Goal: Task Accomplishment & Management: Manage account settings

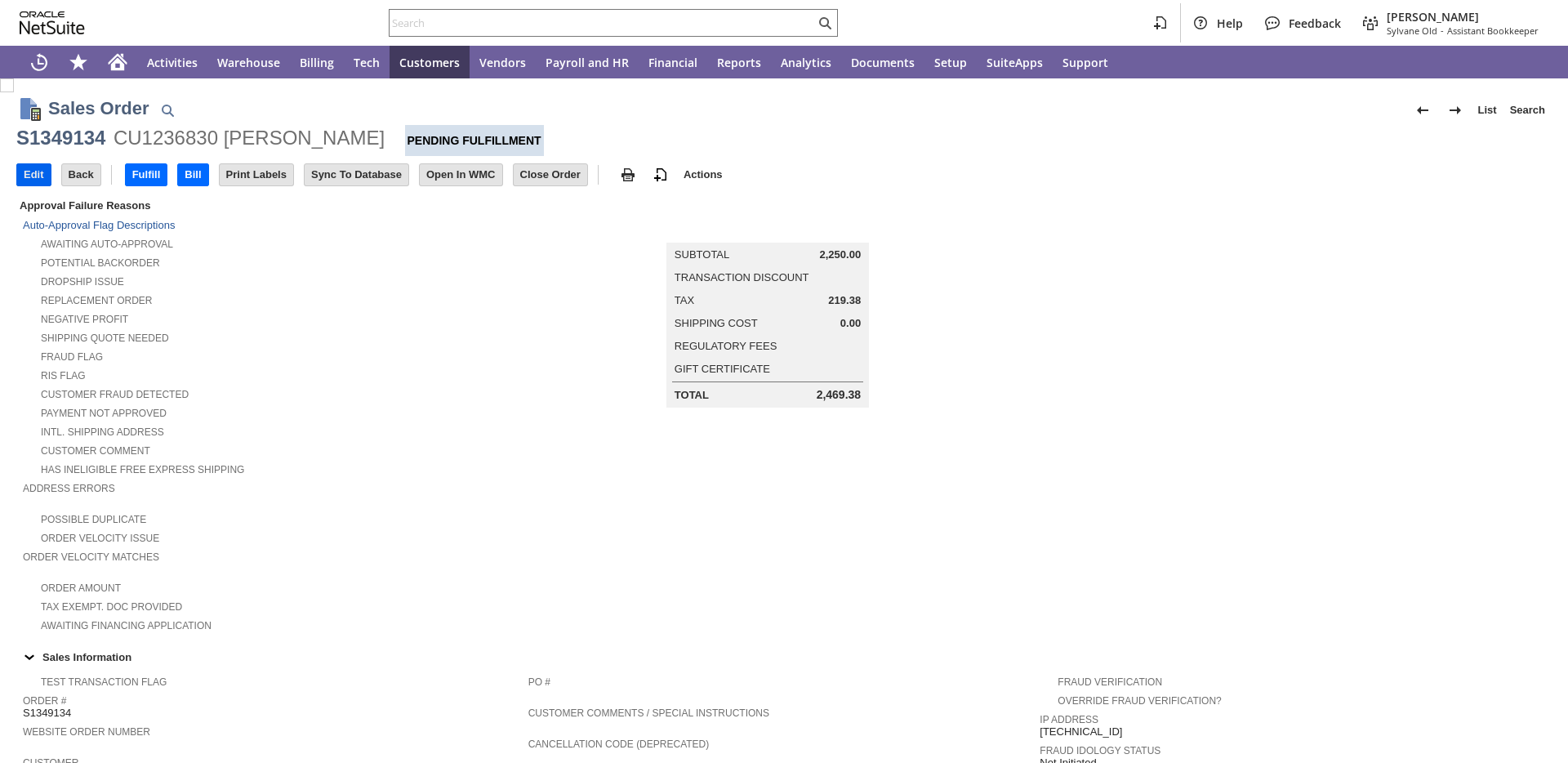
click at [30, 177] on input "Edit" at bounding box center [33, 174] width 33 height 21
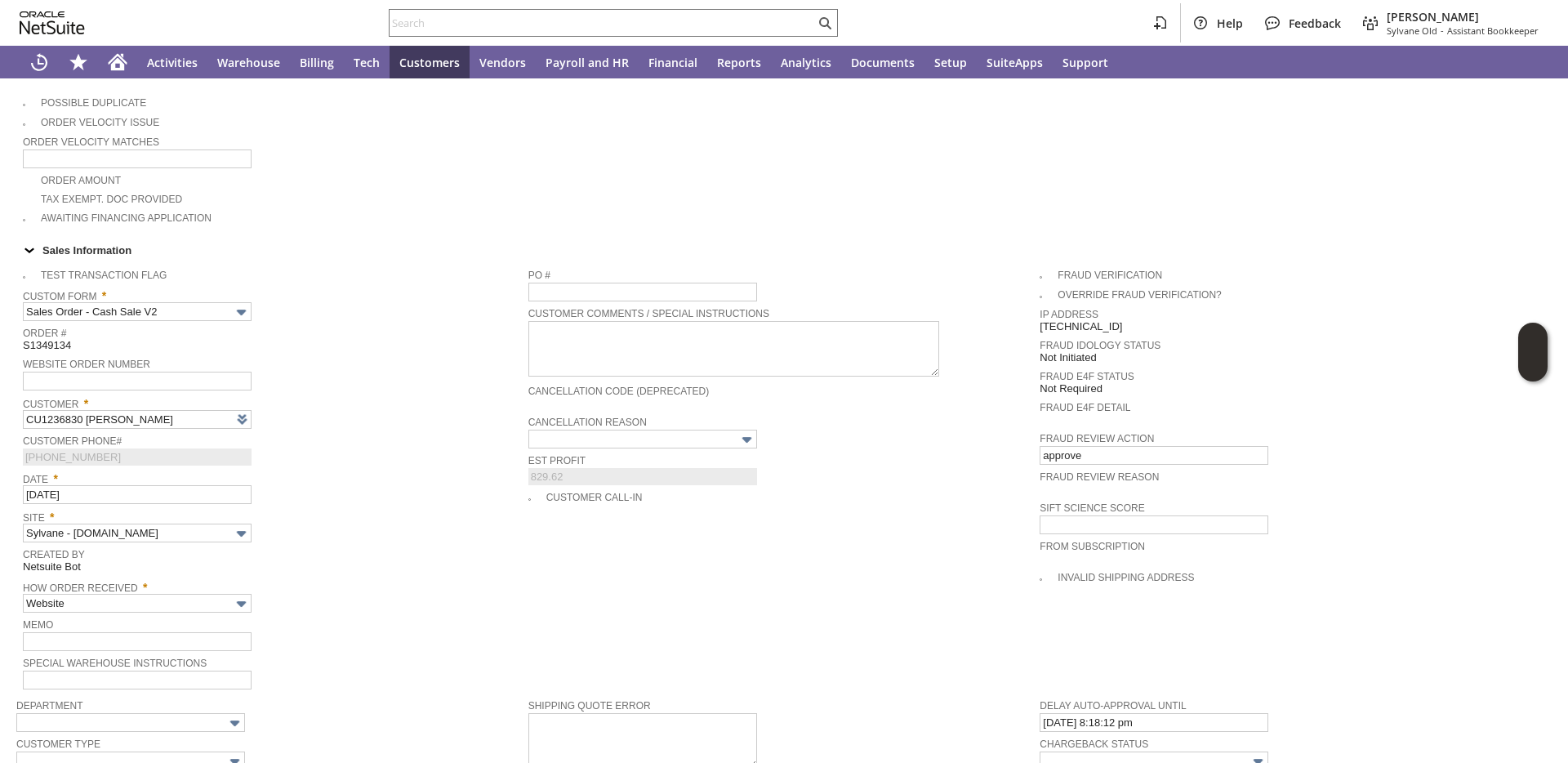
type input "Intelligent Recommendations ⁰"
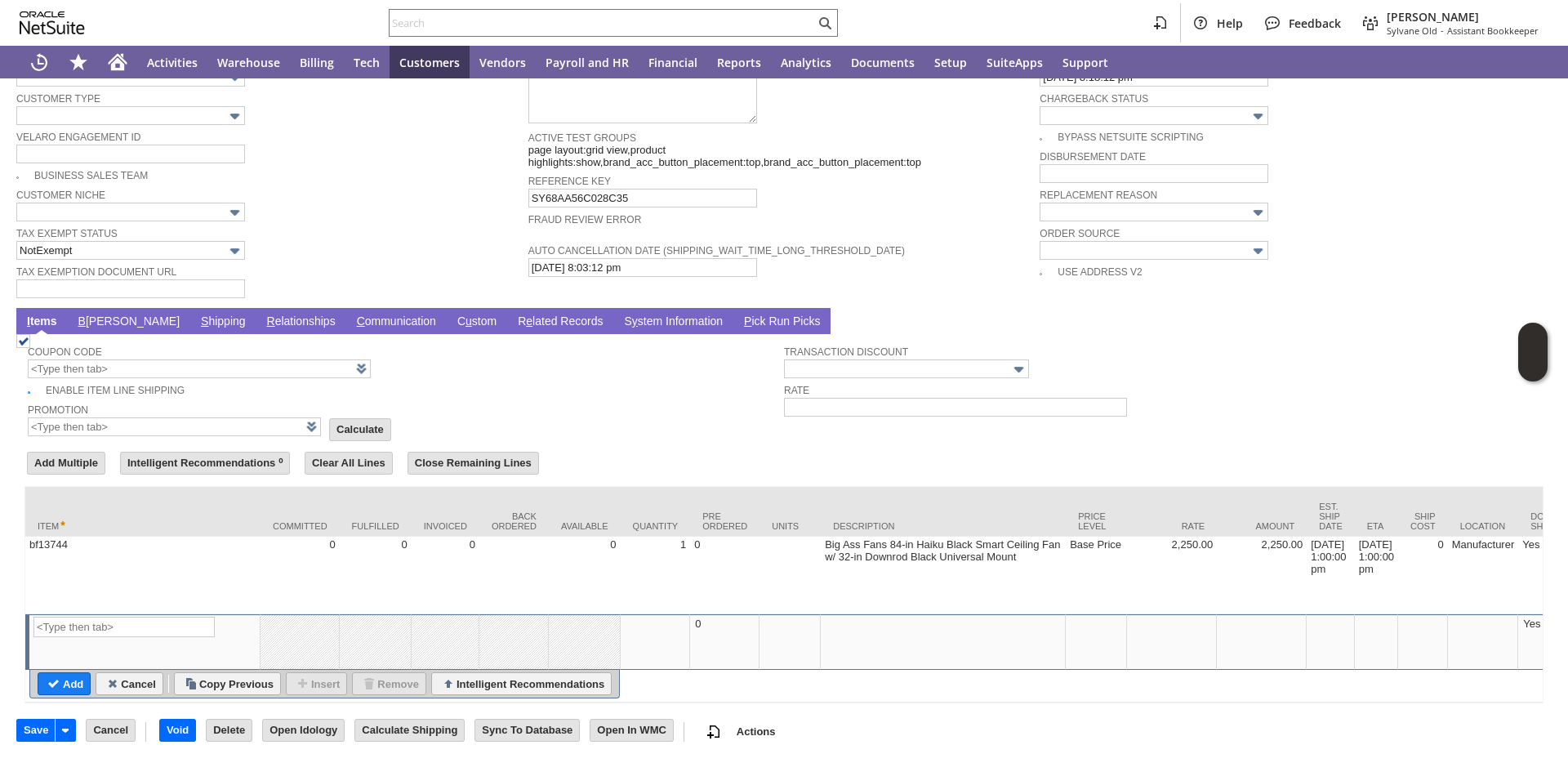
scroll to position [1092, 0]
click at [196, 315] on link "S hipping" at bounding box center [223, 322] width 53 height 15
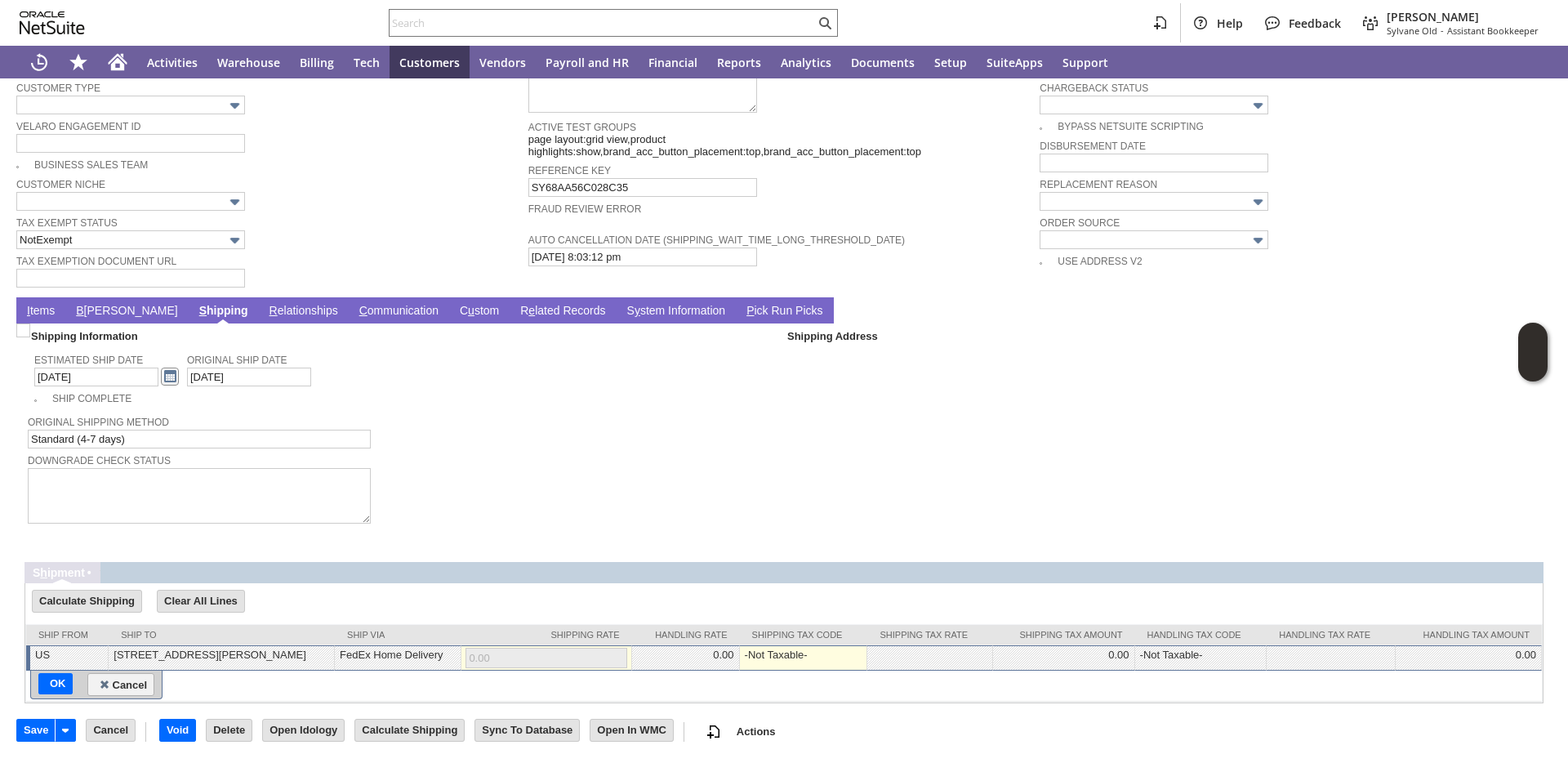
click at [161, 377] on link at bounding box center [169, 376] width 18 height 18
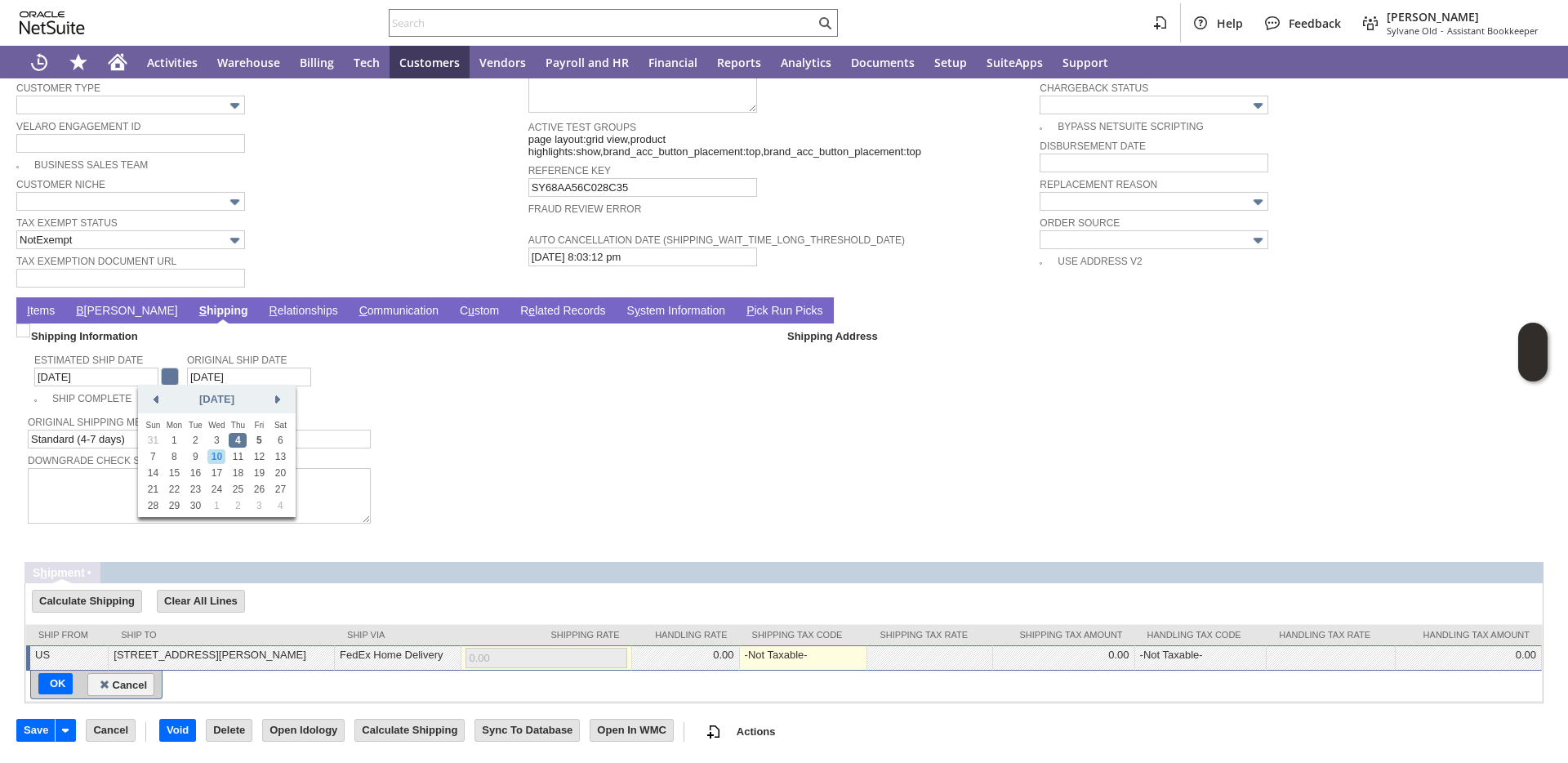
click at [223, 452] on link "10" at bounding box center [216, 456] width 18 height 14
type input "9/10/2025"
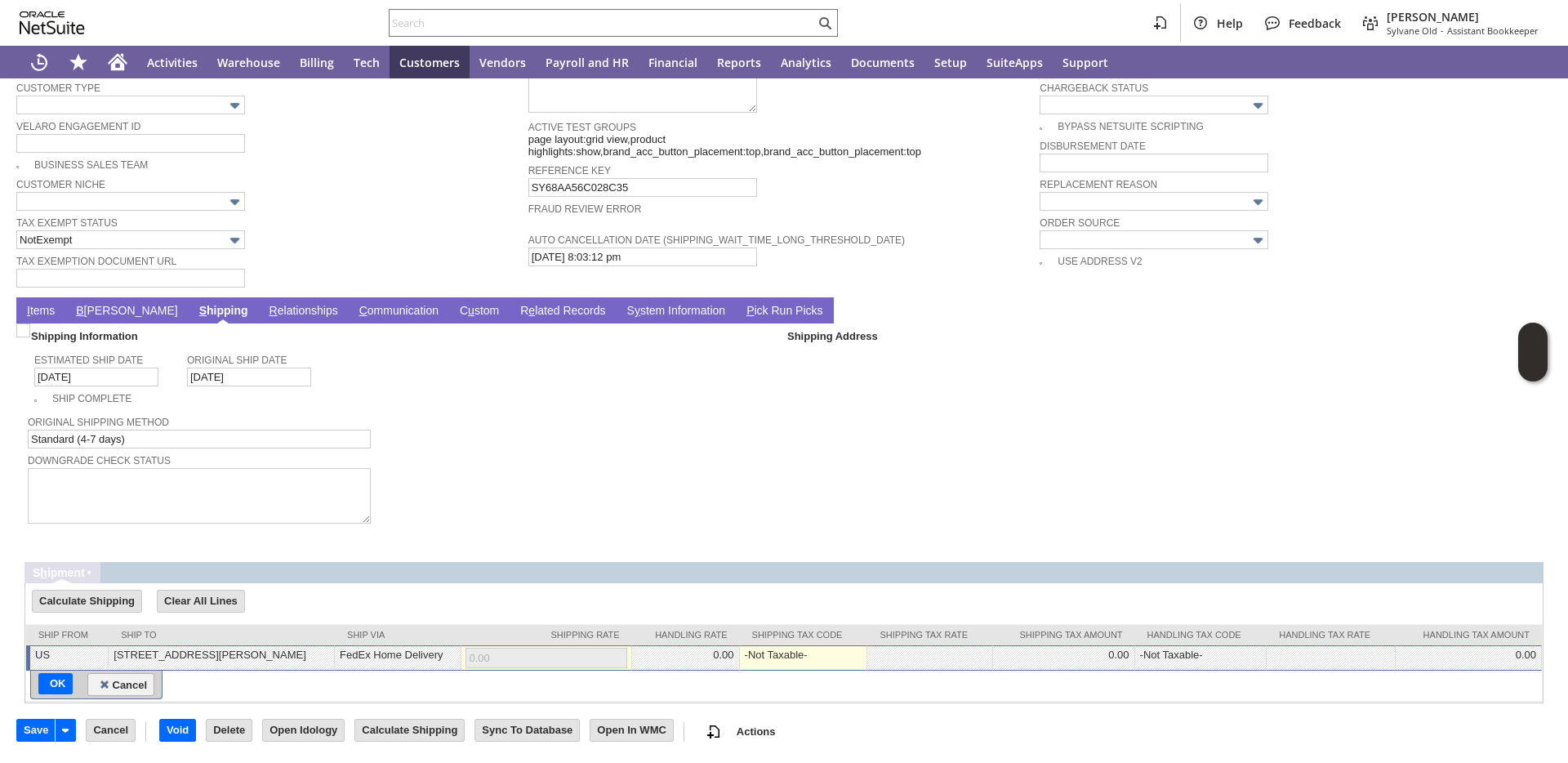
click at [24, 309] on link "I tems" at bounding box center [41, 311] width 36 height 15
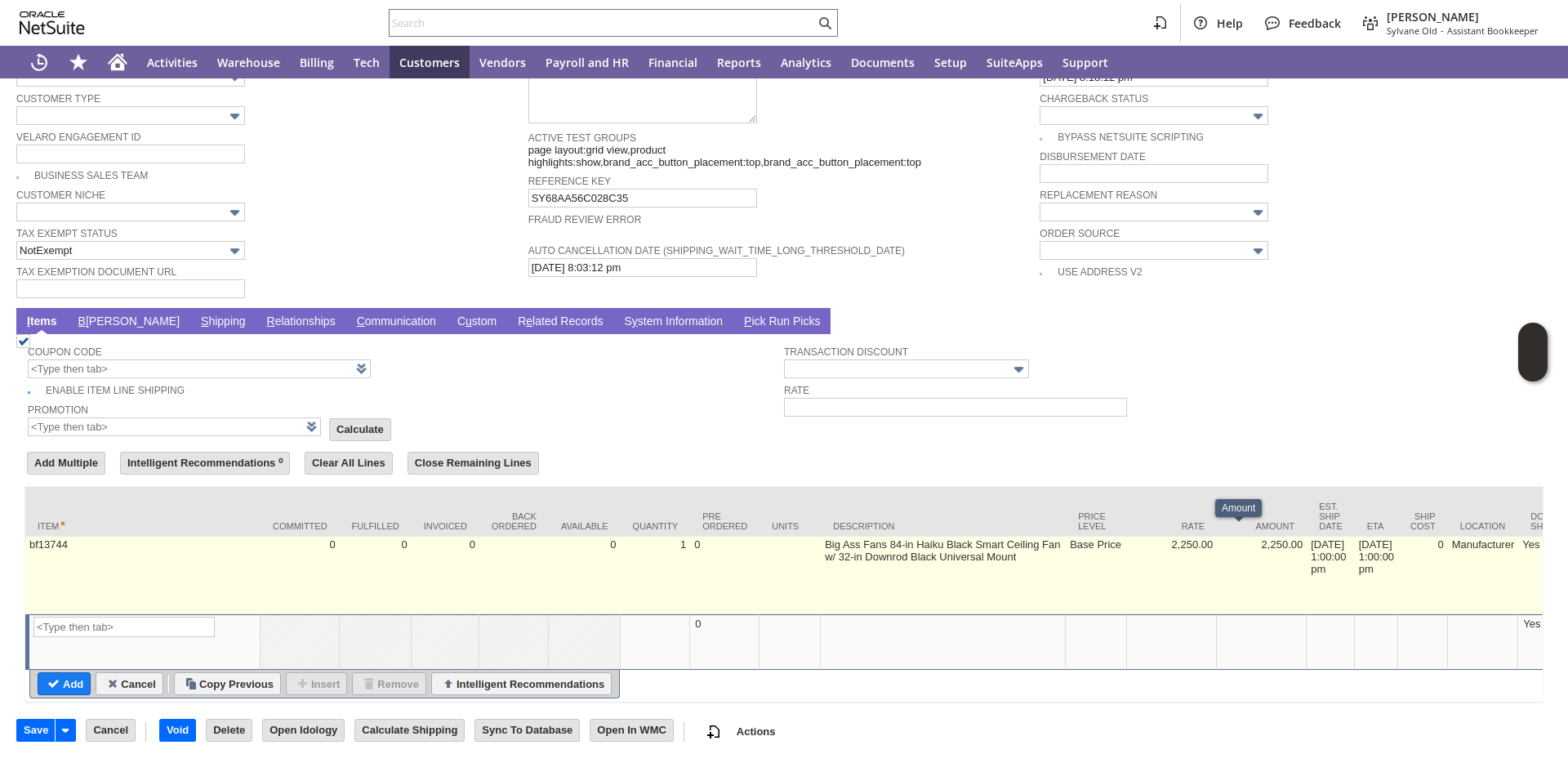
click at [1315, 549] on td "[DATE] 1:00:00 pm" at bounding box center [1330, 575] width 48 height 77
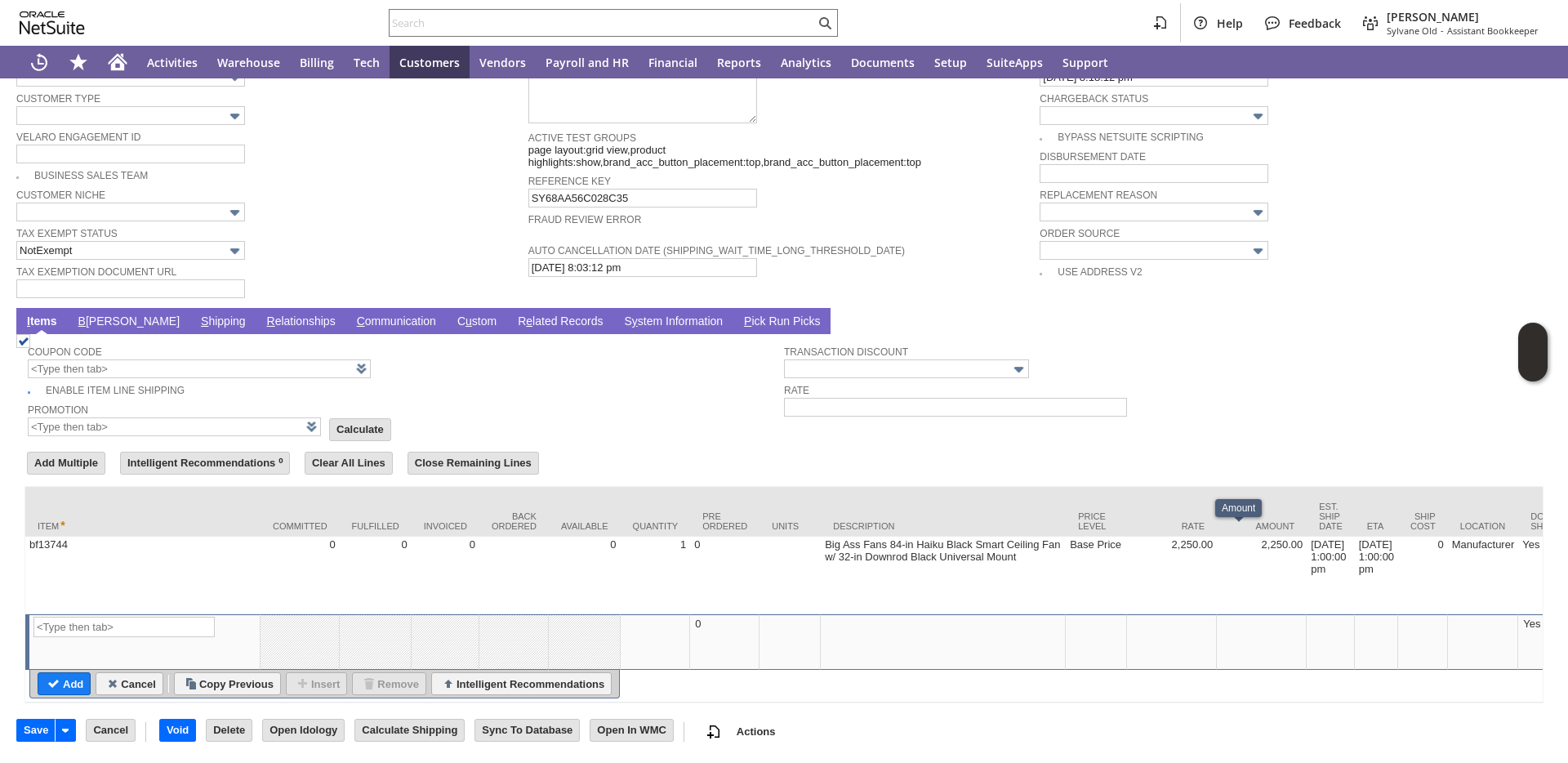
type input "OK"
type input "Make Copy"
type input "[DATE] 1:00:00 pm"
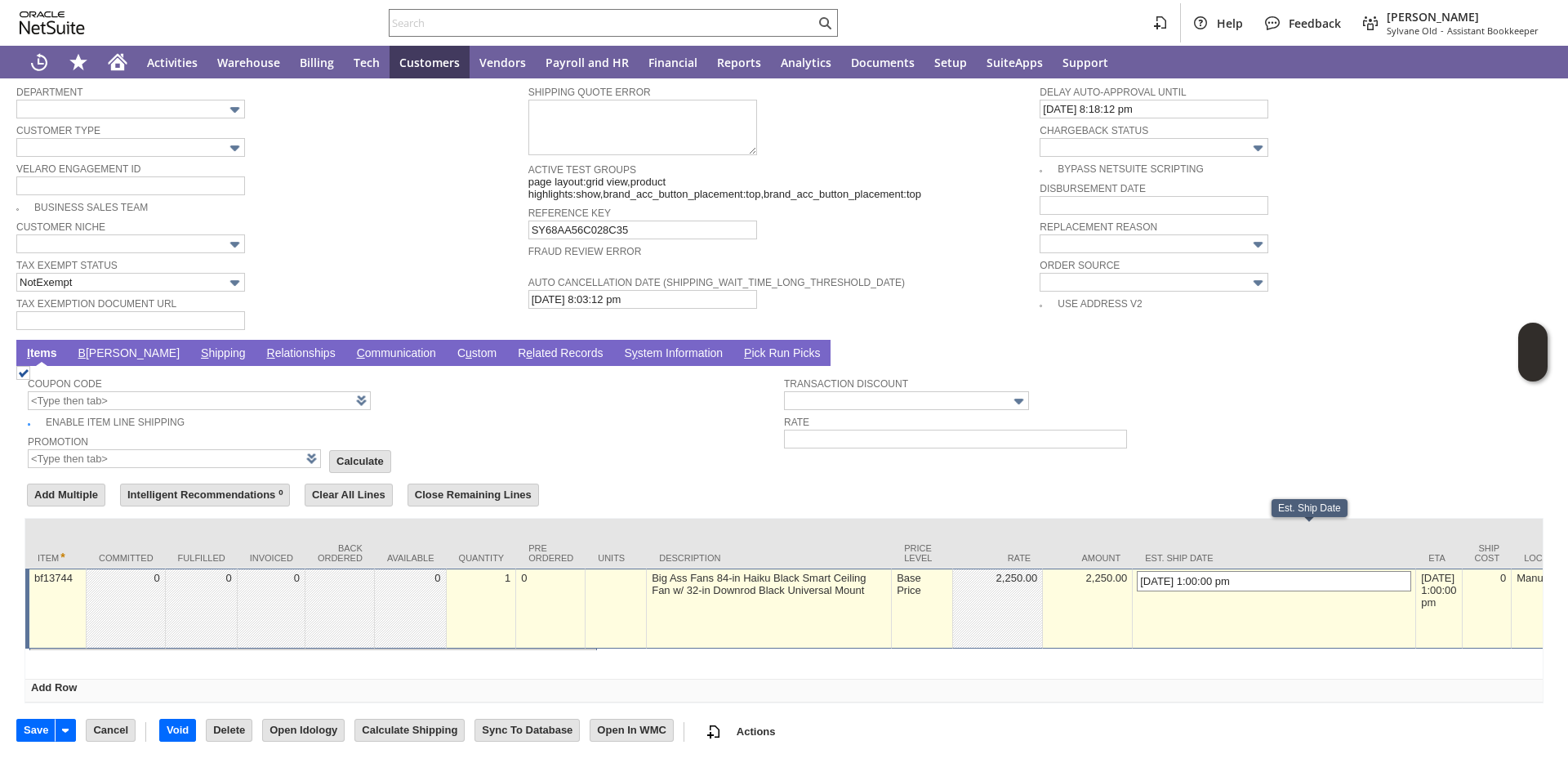
scroll to position [1056, 0]
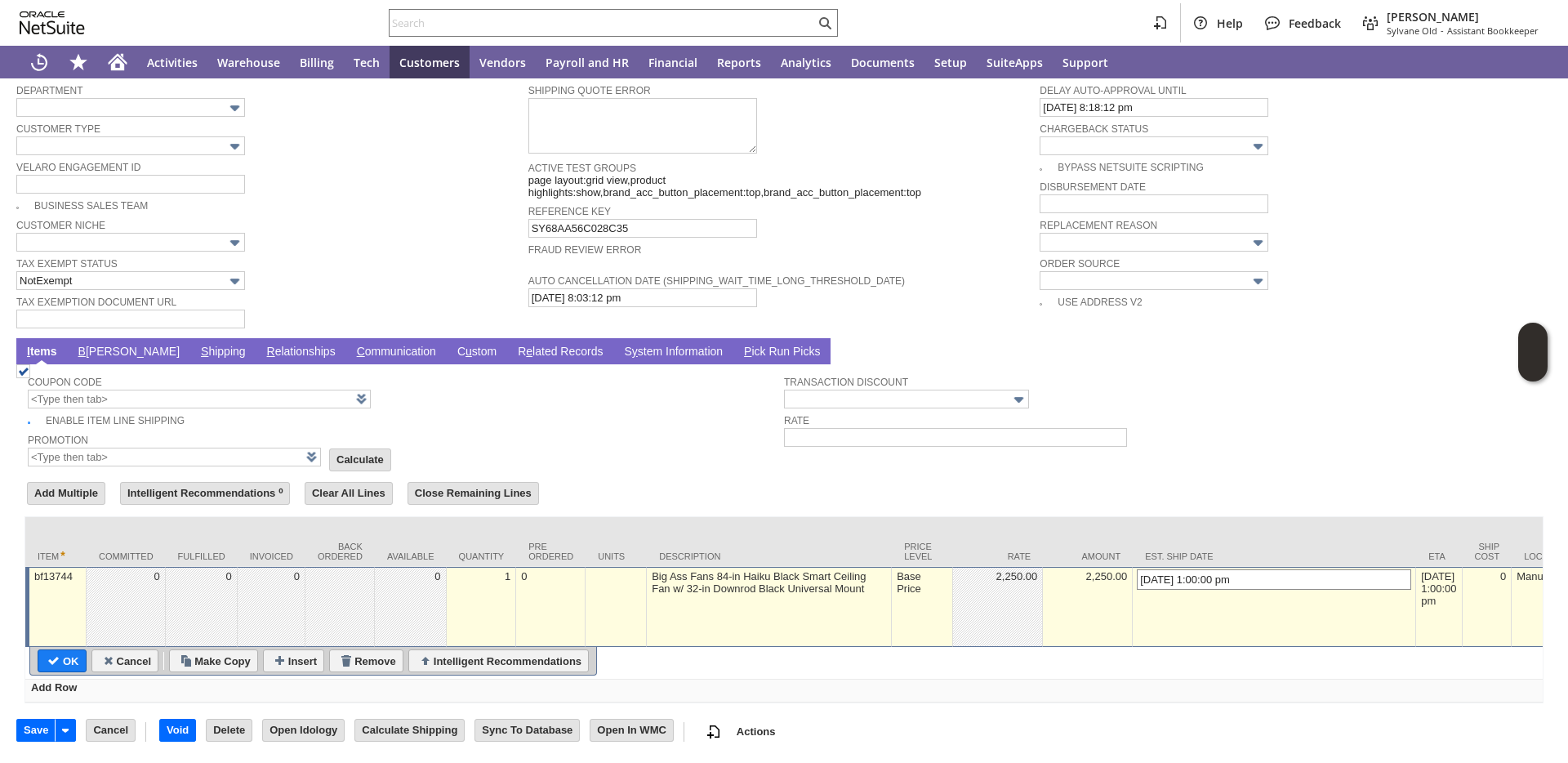
click at [1137, 569] on input "[DATE] 1:00:00 pm" at bounding box center [1274, 579] width 275 height 20
type input "9/10/2025 1:00:00 pm"
type input "Add"
type input "Copy Previous"
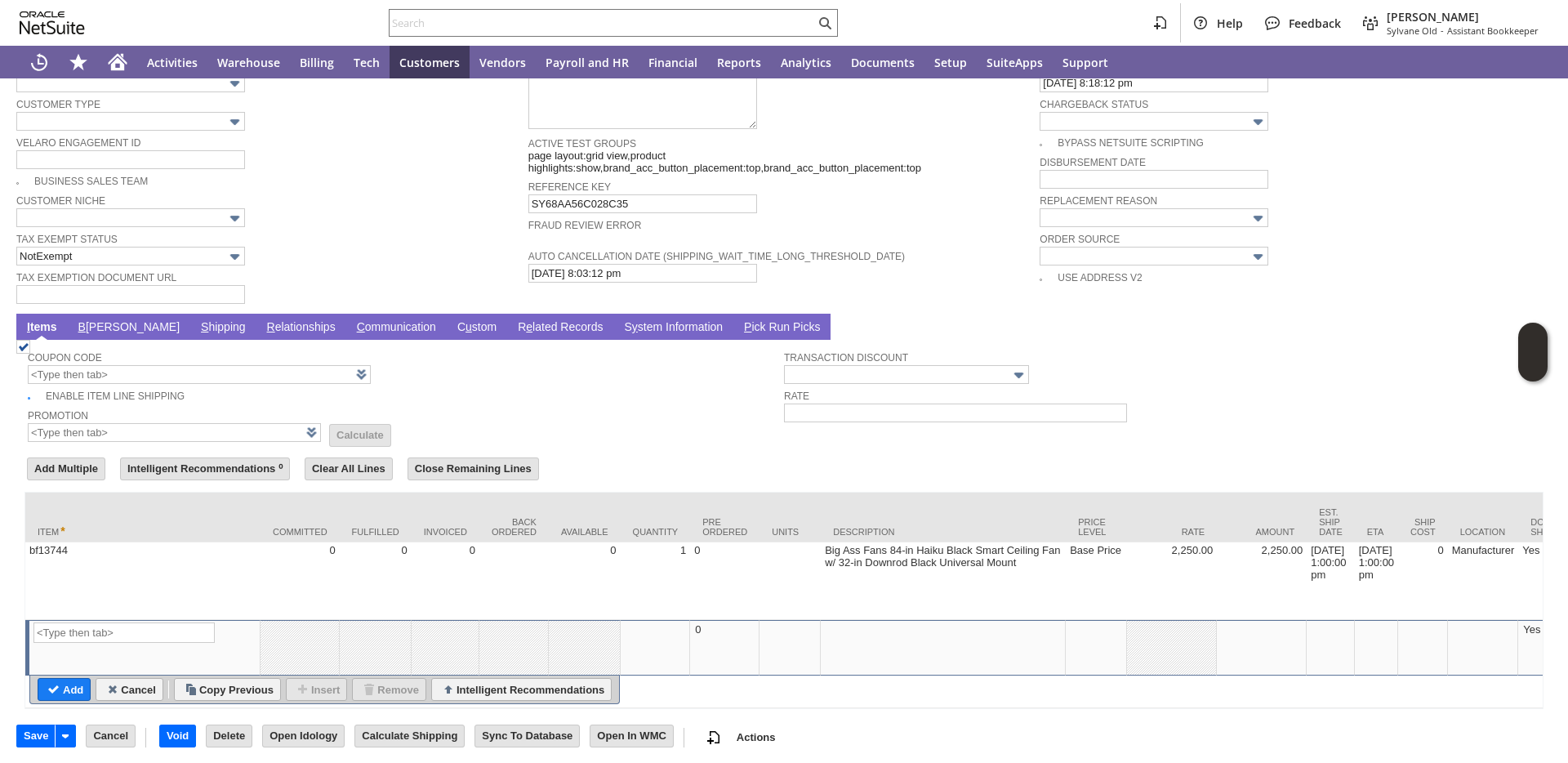
scroll to position [1092, 0]
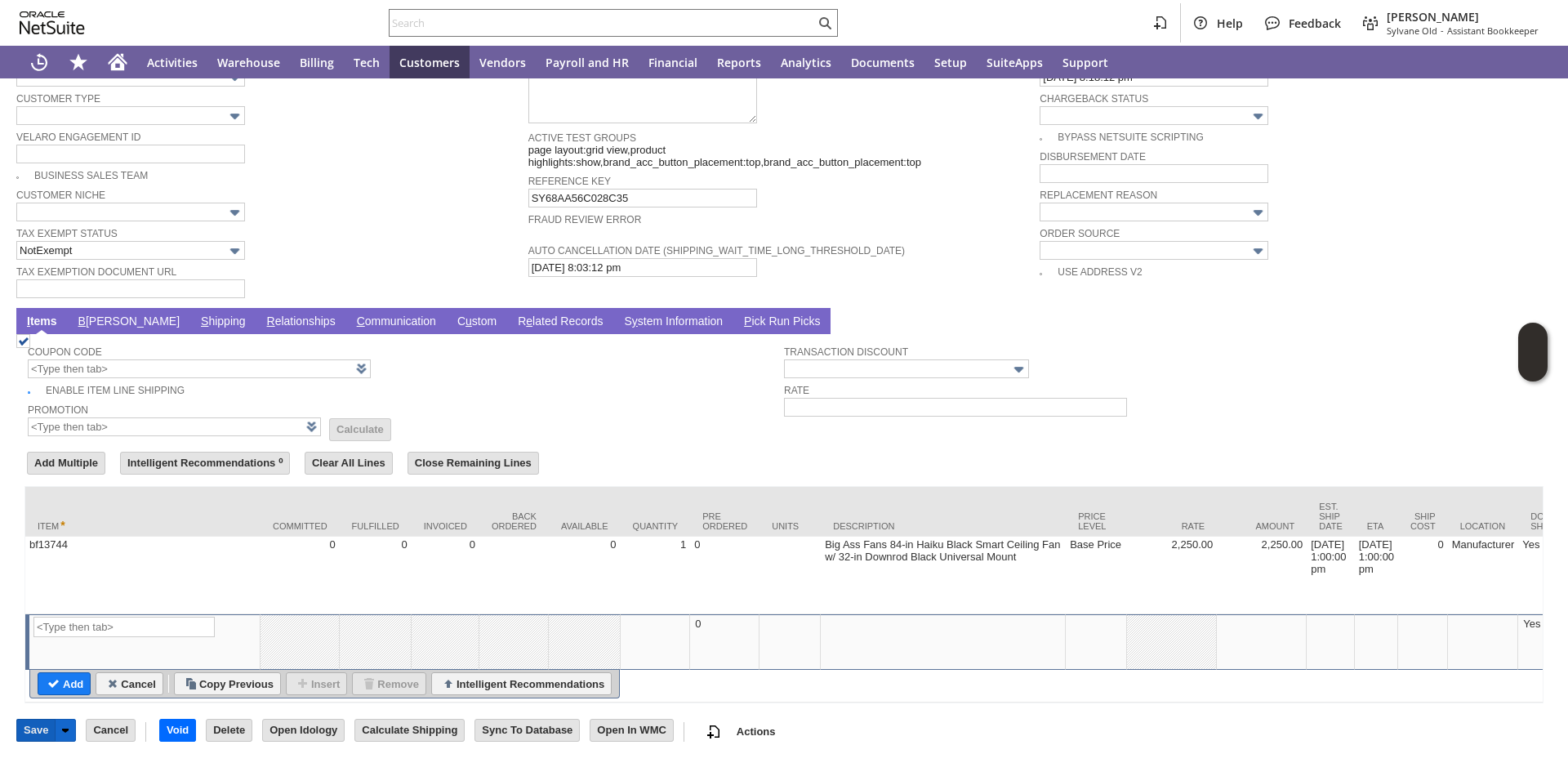
click at [33, 731] on input "Save" at bounding box center [36, 730] width 37 height 21
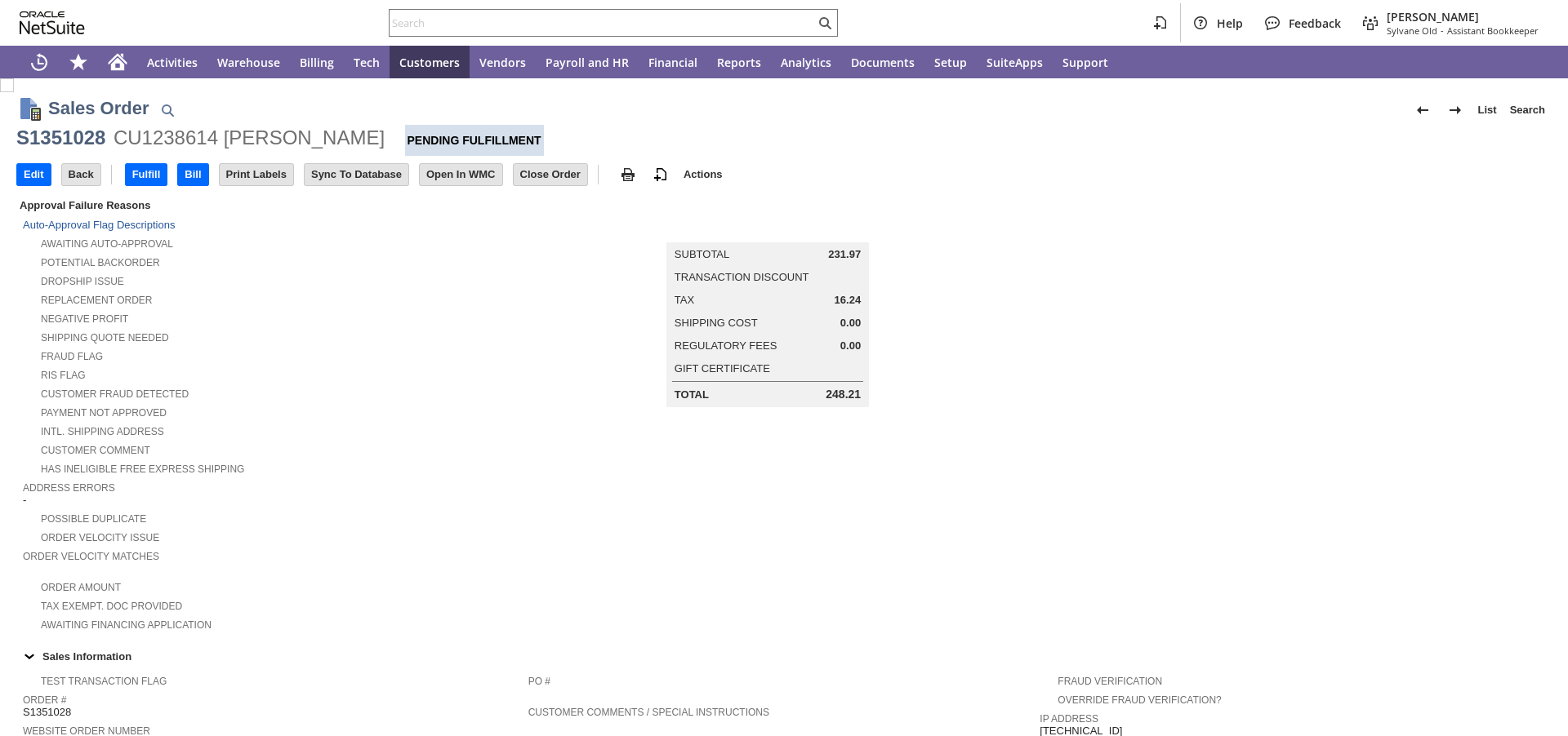
click at [41, 173] on input "Edit" at bounding box center [33, 174] width 33 height 21
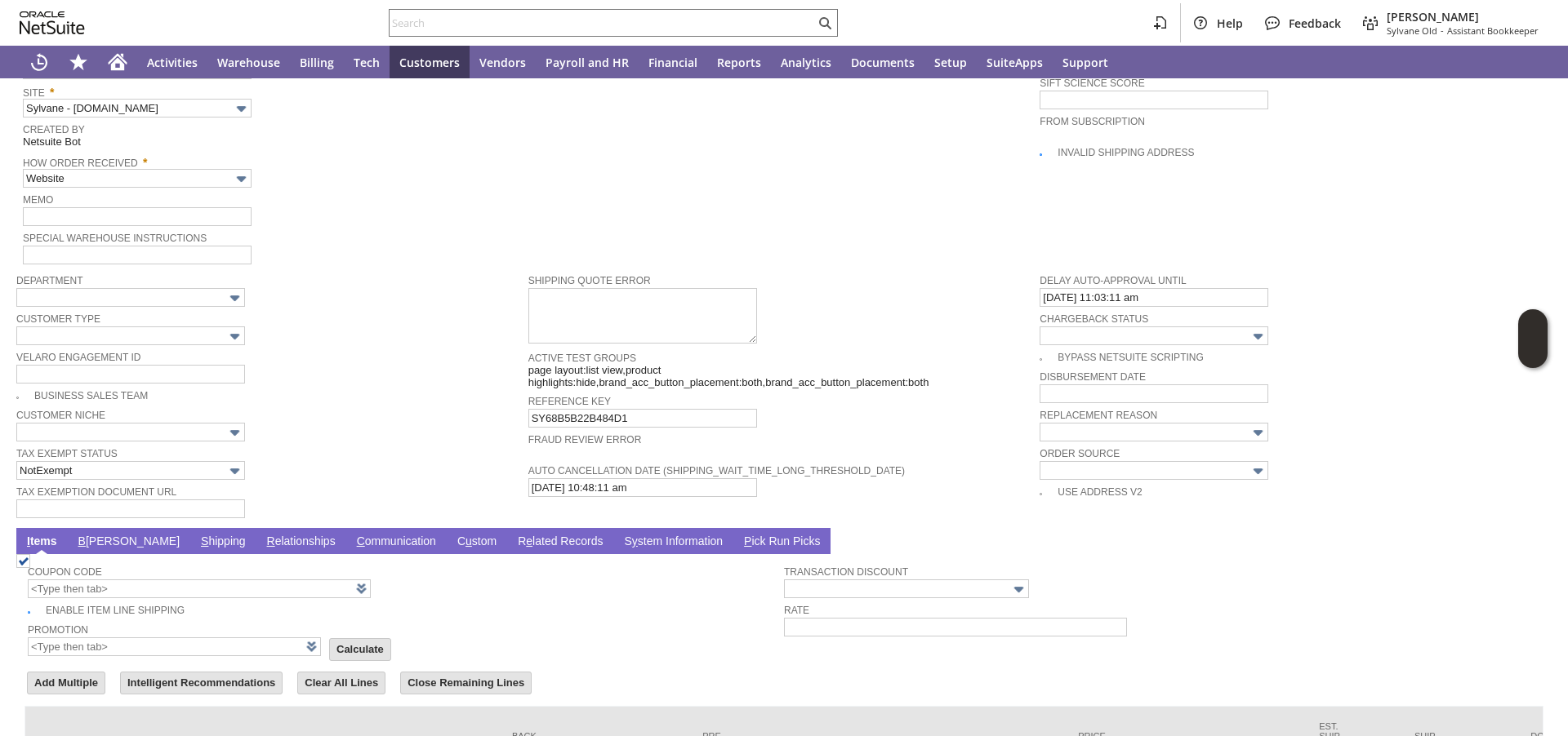
type input "Intelligent Recommendations ⁰"
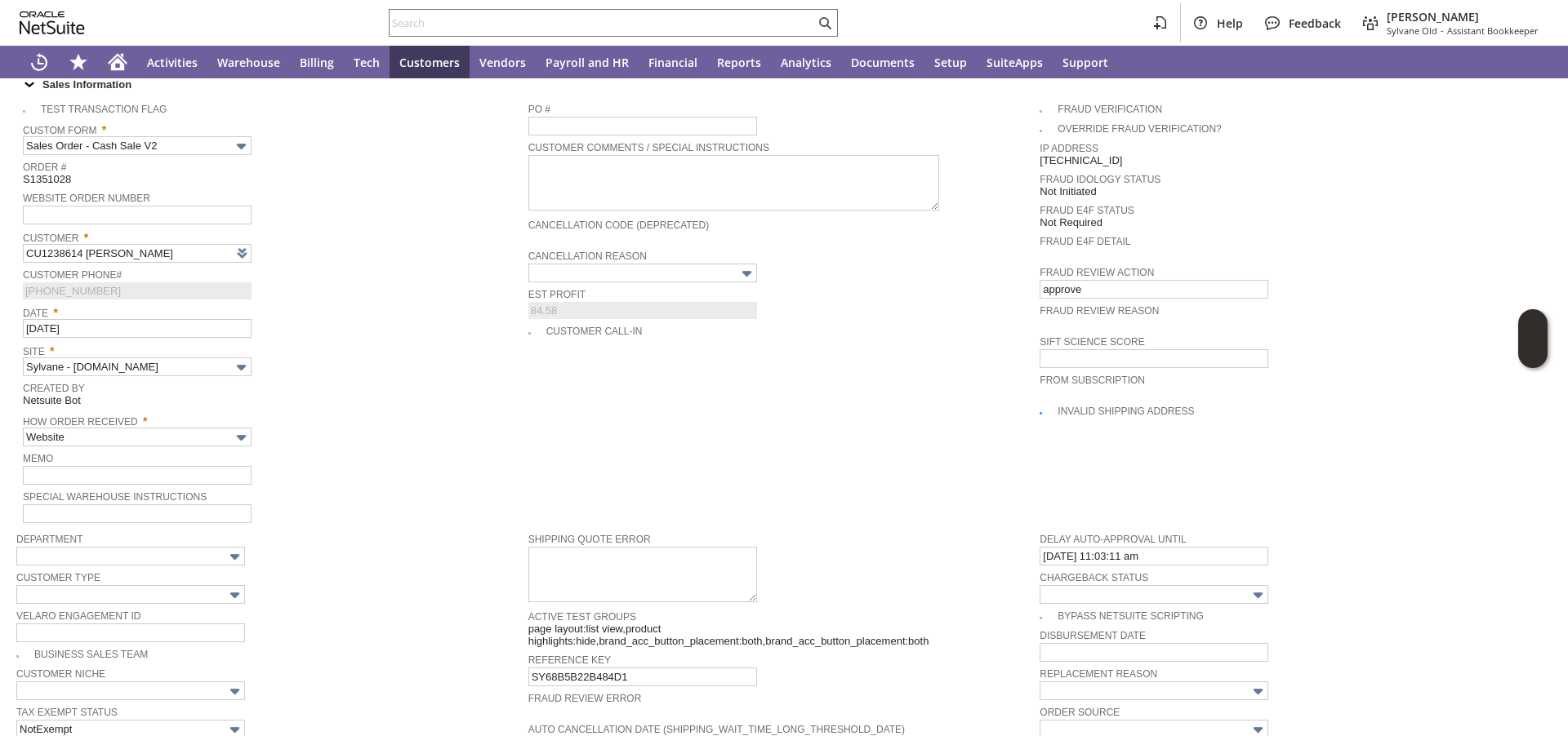
scroll to position [523, 0]
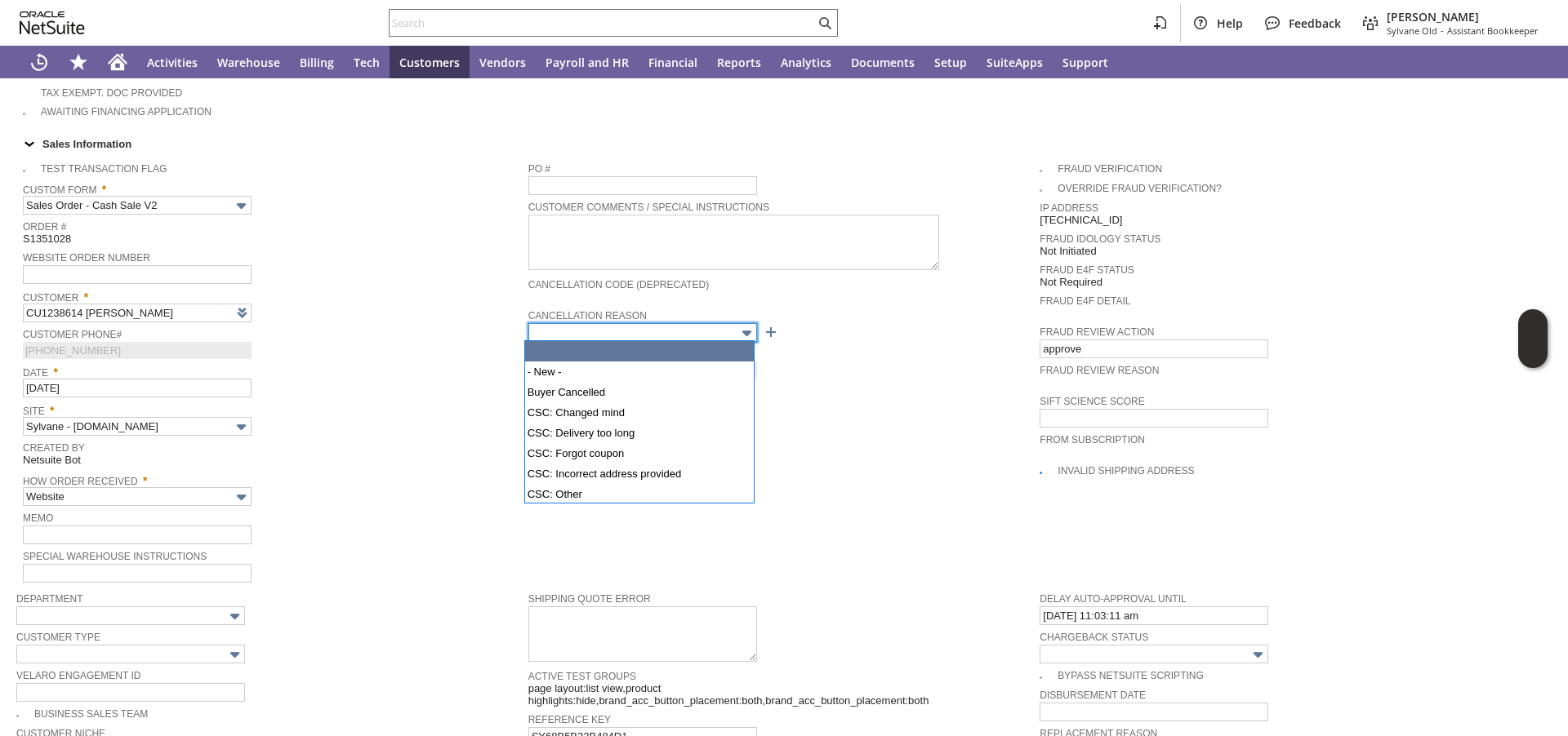
click at [562, 326] on input "text" at bounding box center [642, 332] width 229 height 19
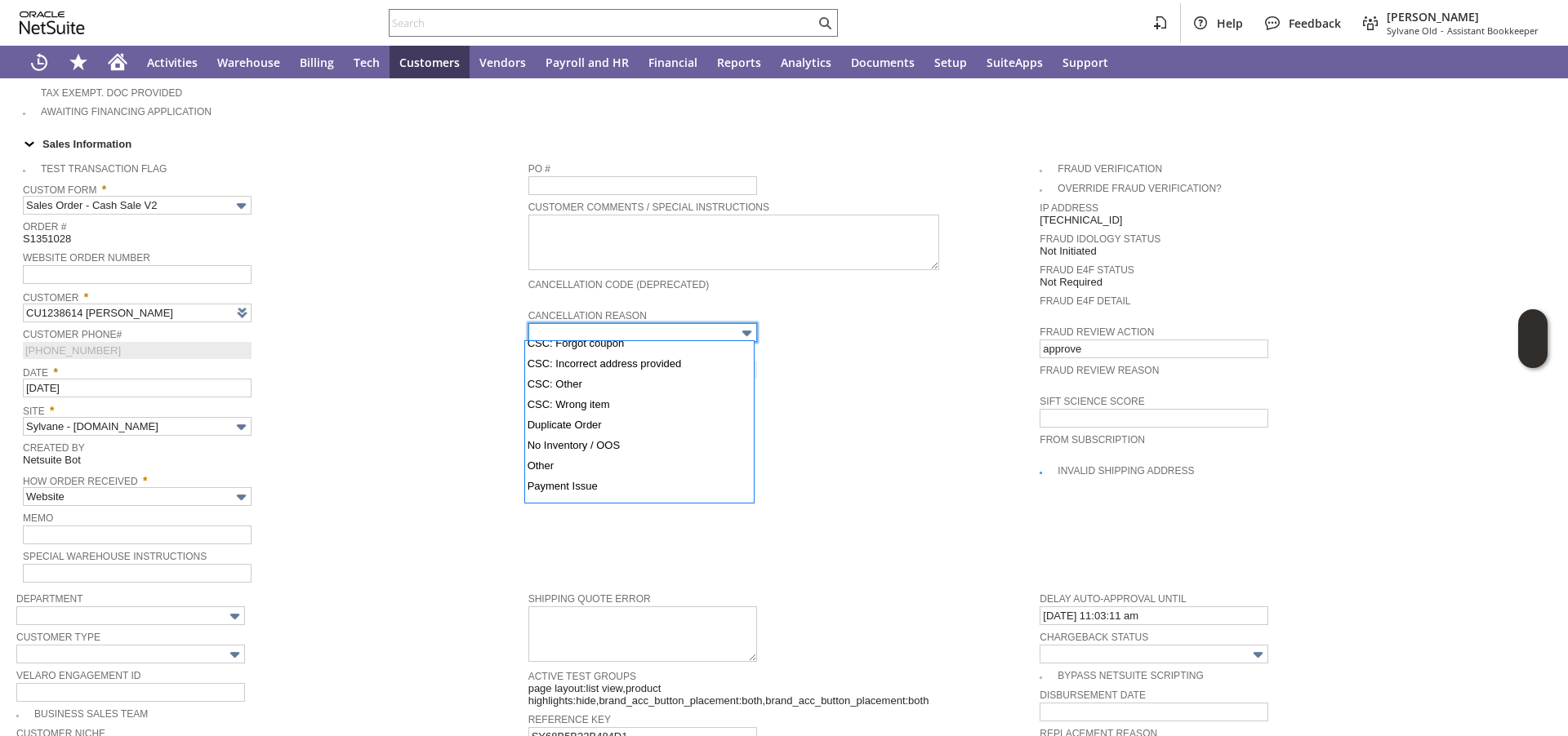
scroll to position [129, 0]
type input "No Inventory / OOS"
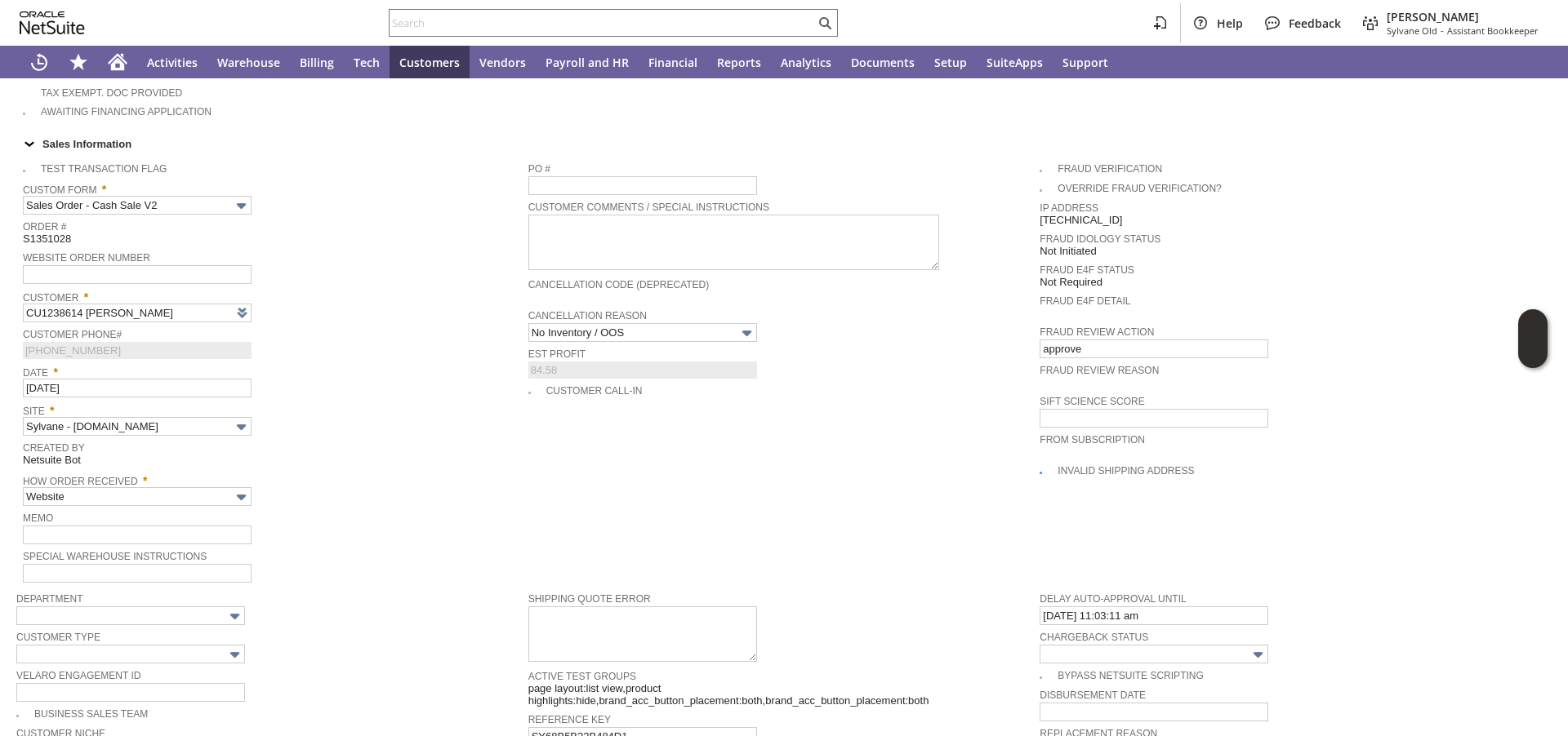
click at [425, 454] on span "Created By" at bounding box center [271, 445] width 497 height 16
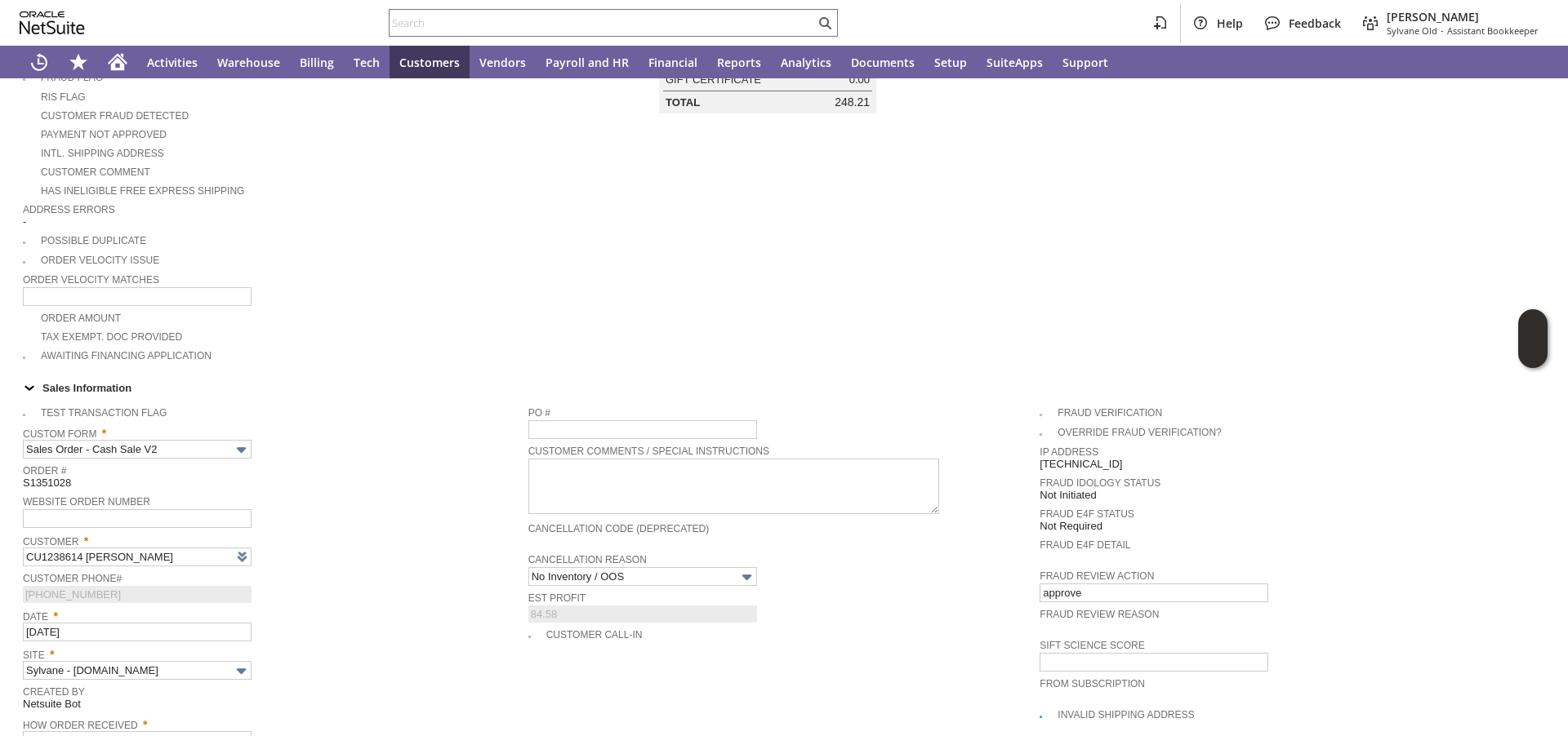
scroll to position [0, 0]
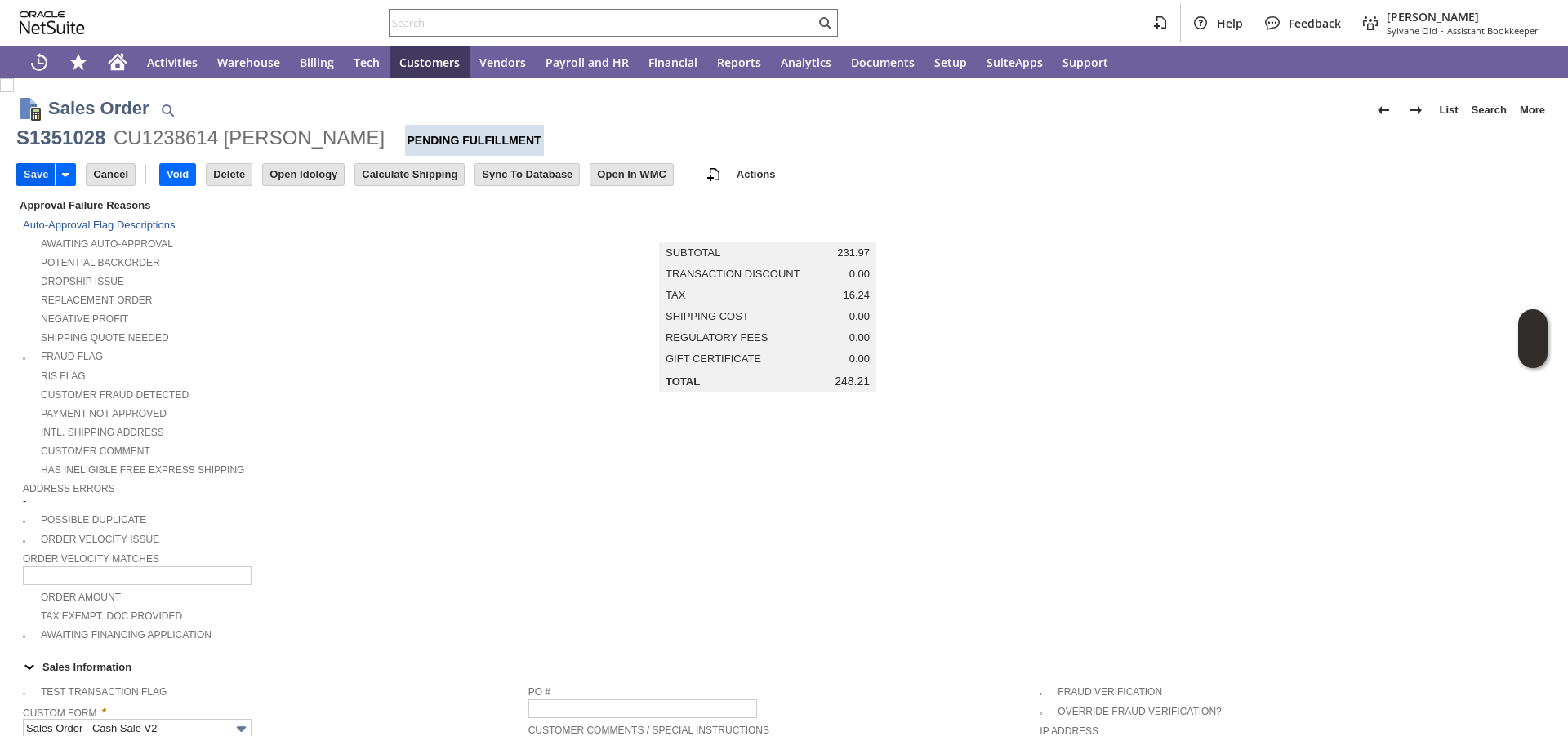
click at [26, 177] on input "Save" at bounding box center [36, 174] width 37 height 21
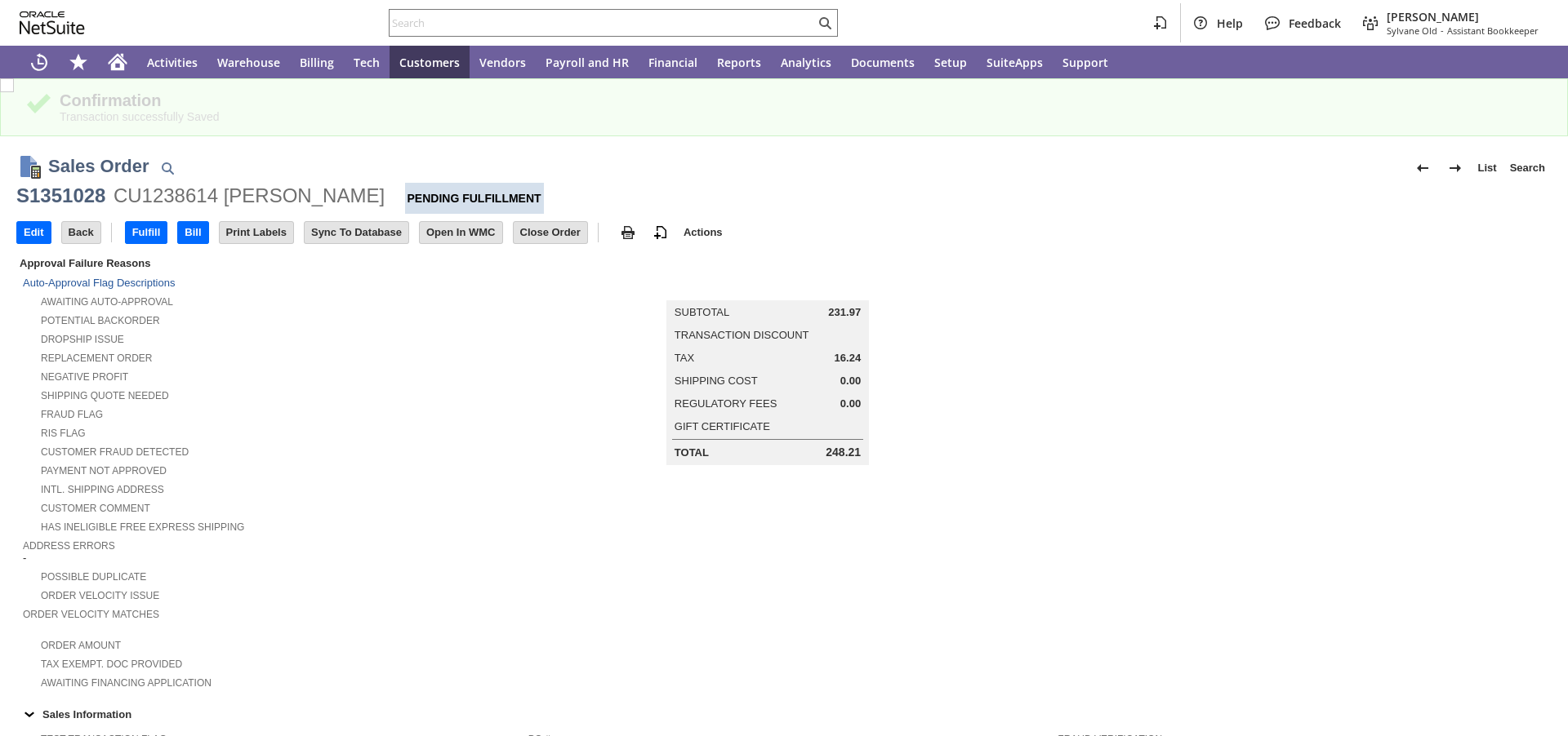
click at [414, 374] on div "Negative Profit" at bounding box center [276, 375] width 505 height 17
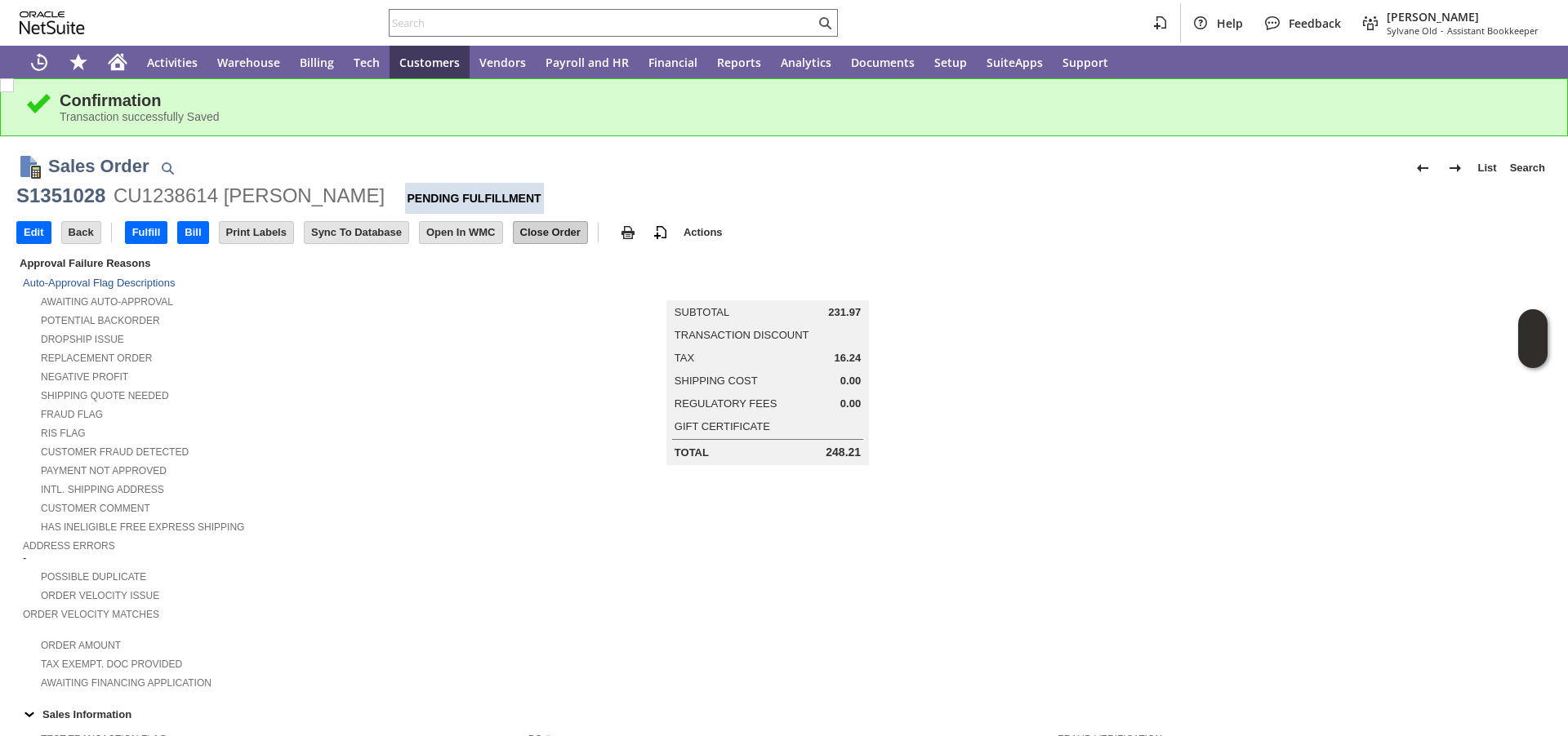
click at [553, 234] on input "Close Order" at bounding box center [550, 232] width 73 height 21
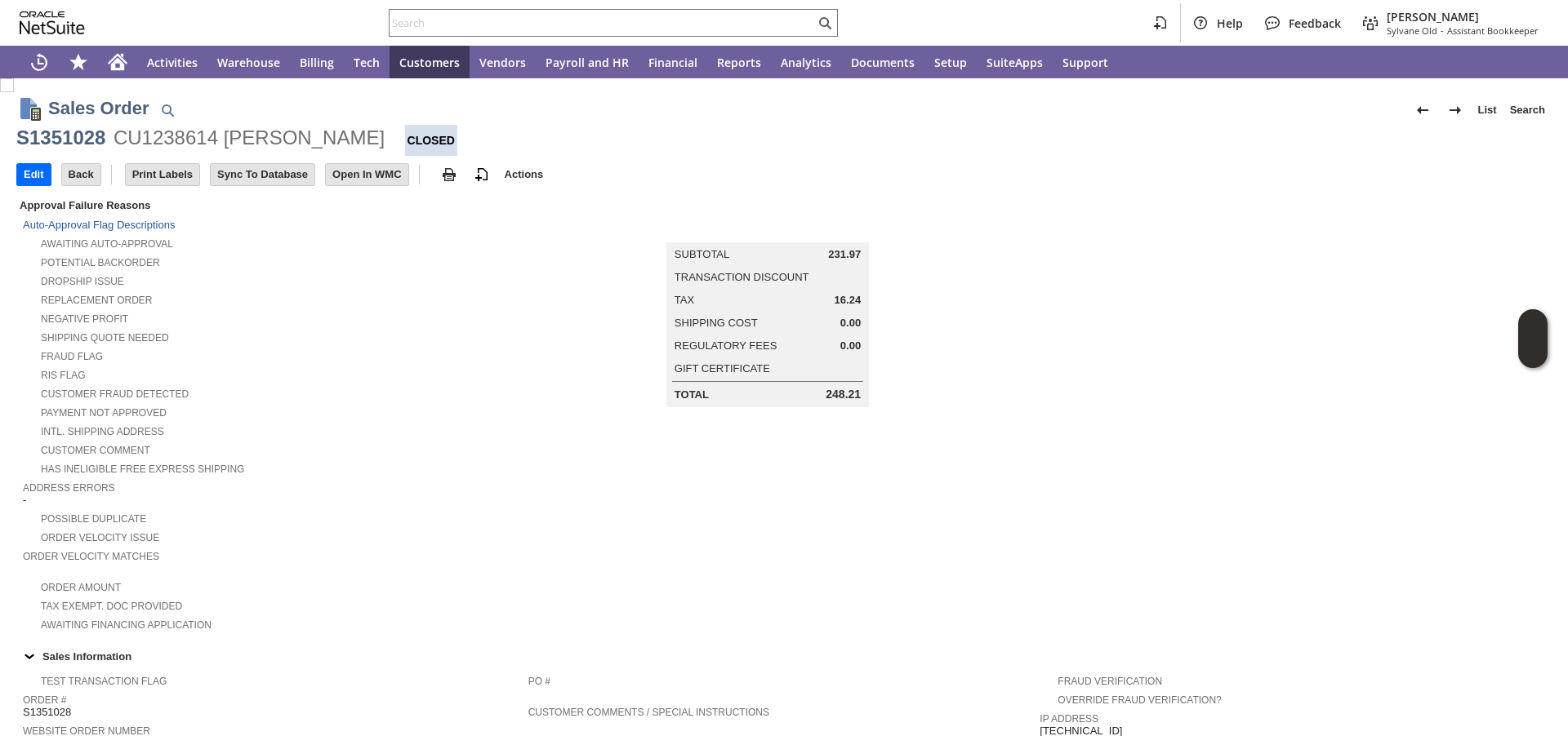
click at [361, 355] on div "Fraud Flag" at bounding box center [276, 354] width 505 height 17
click at [420, 25] on input "text" at bounding box center [602, 22] width 425 height 20
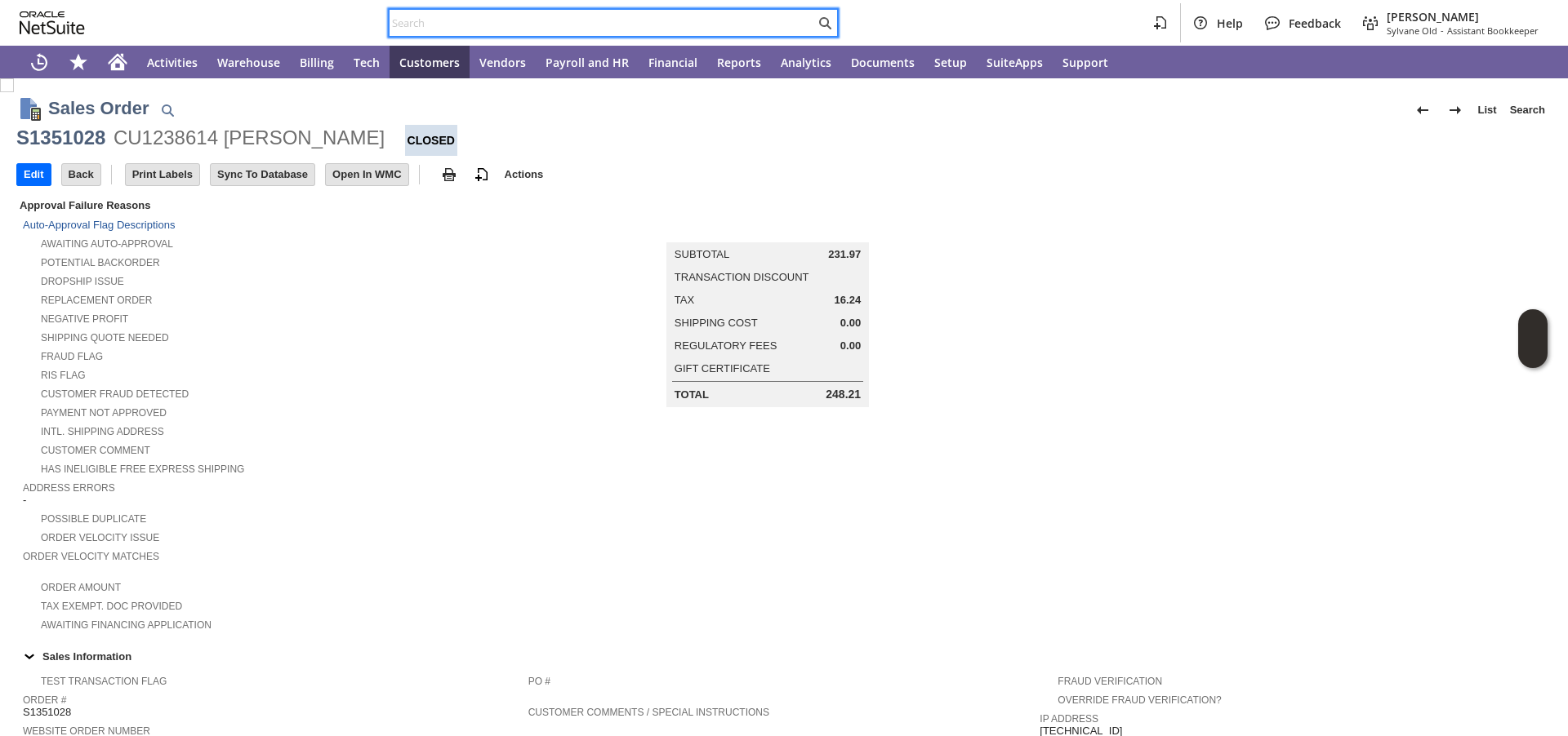
paste input "P218526"
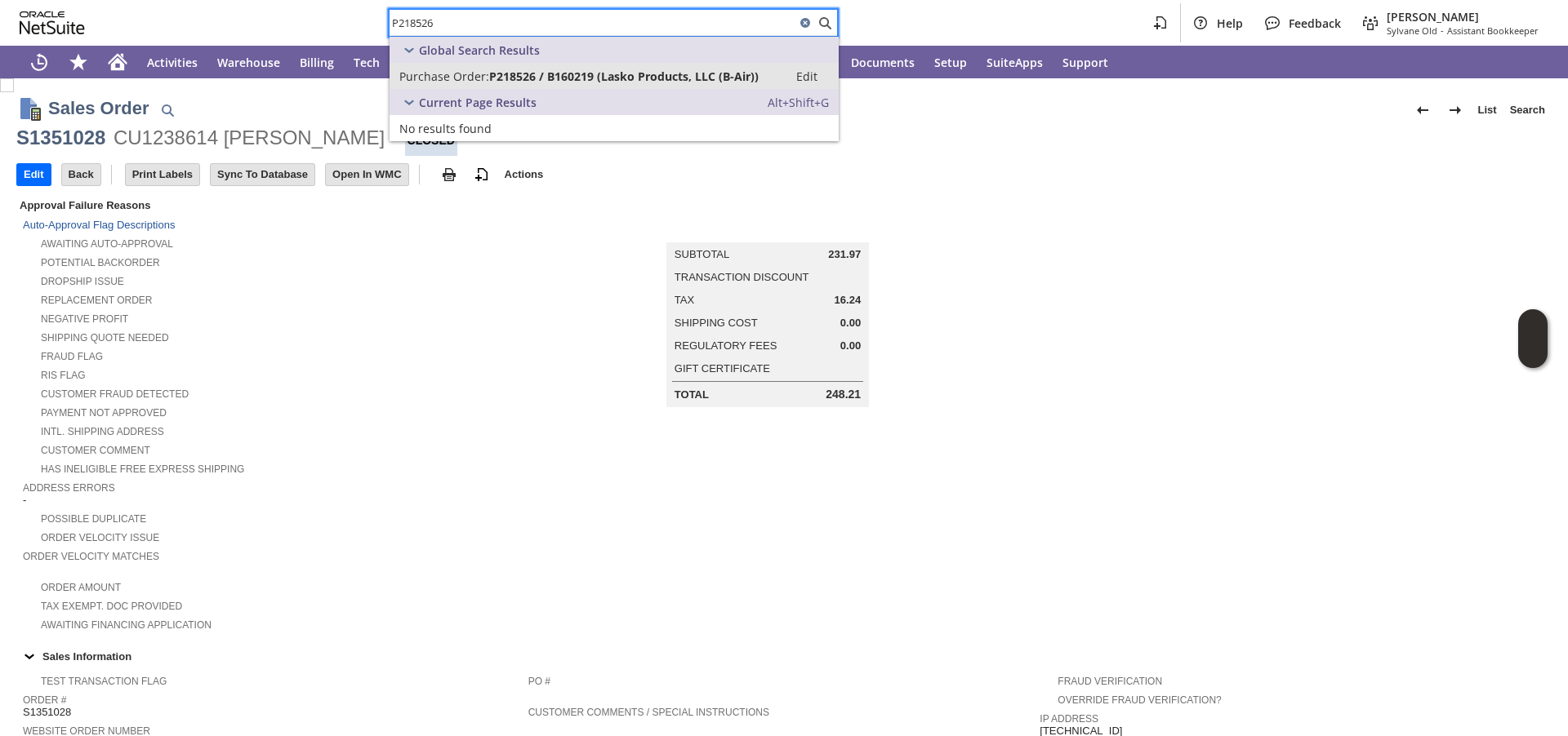
type input "P218526"
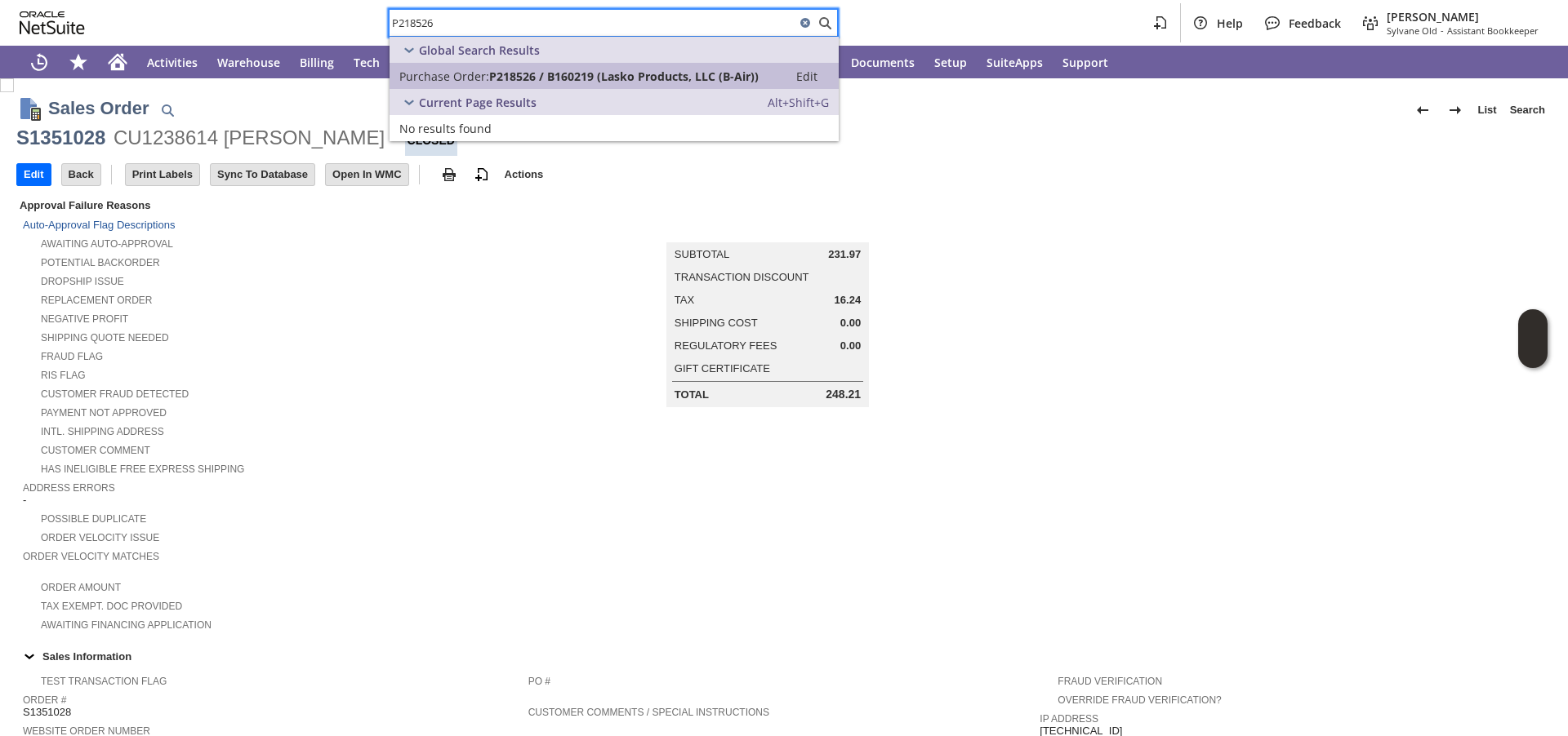
click at [425, 80] on span "Purchase Order:" at bounding box center [445, 76] width 90 height 15
